Goal: Task Accomplishment & Management: Manage account settings

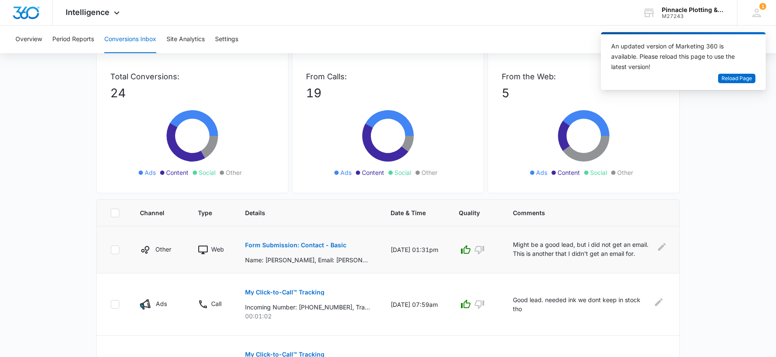
click at [319, 243] on p "Form Submission: Contact - Basic" at bounding box center [295, 245] width 101 height 6
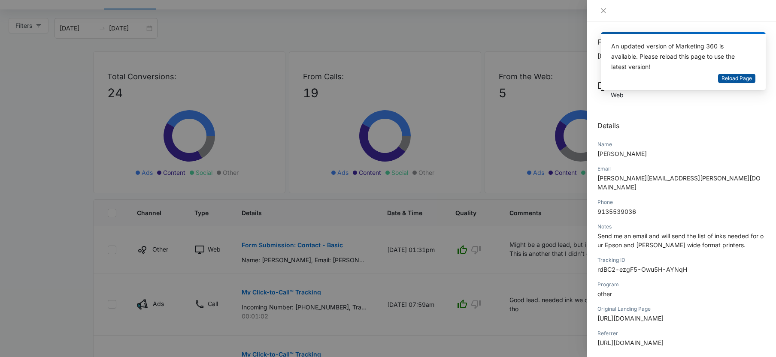
click at [741, 79] on span "Reload Page" at bounding box center [736, 79] width 30 height 8
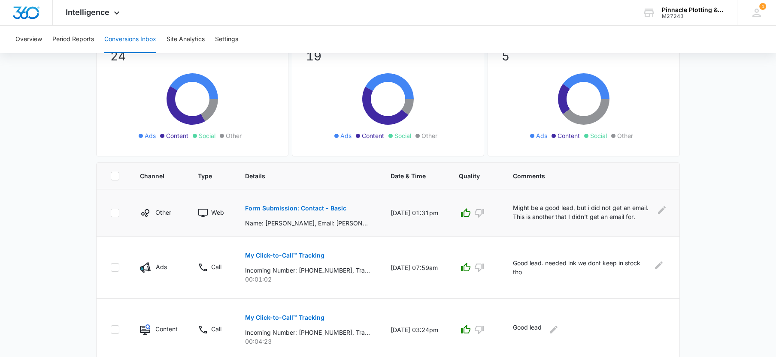
scroll to position [86, 0]
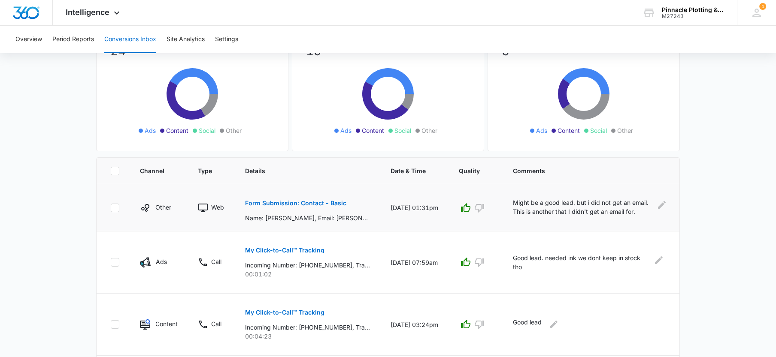
click at [310, 203] on p "Form Submission: Contact - Basic" at bounding box center [295, 203] width 101 height 6
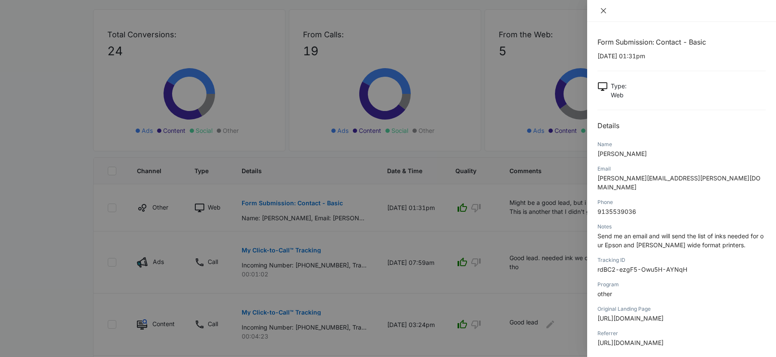
click at [601, 10] on icon "close" at bounding box center [603, 10] width 7 height 7
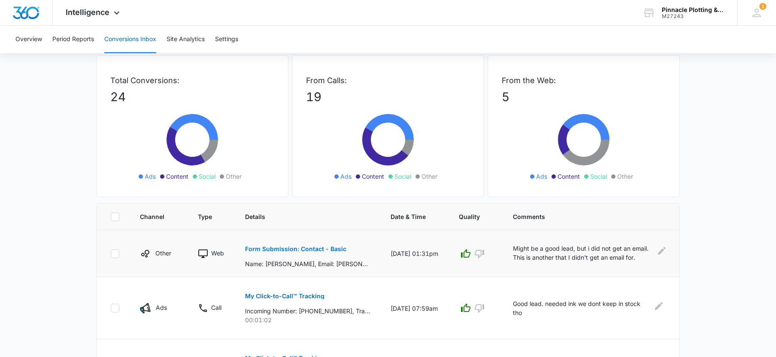
scroll to position [0, 0]
